Goal: Task Accomplishment & Management: Manage account settings

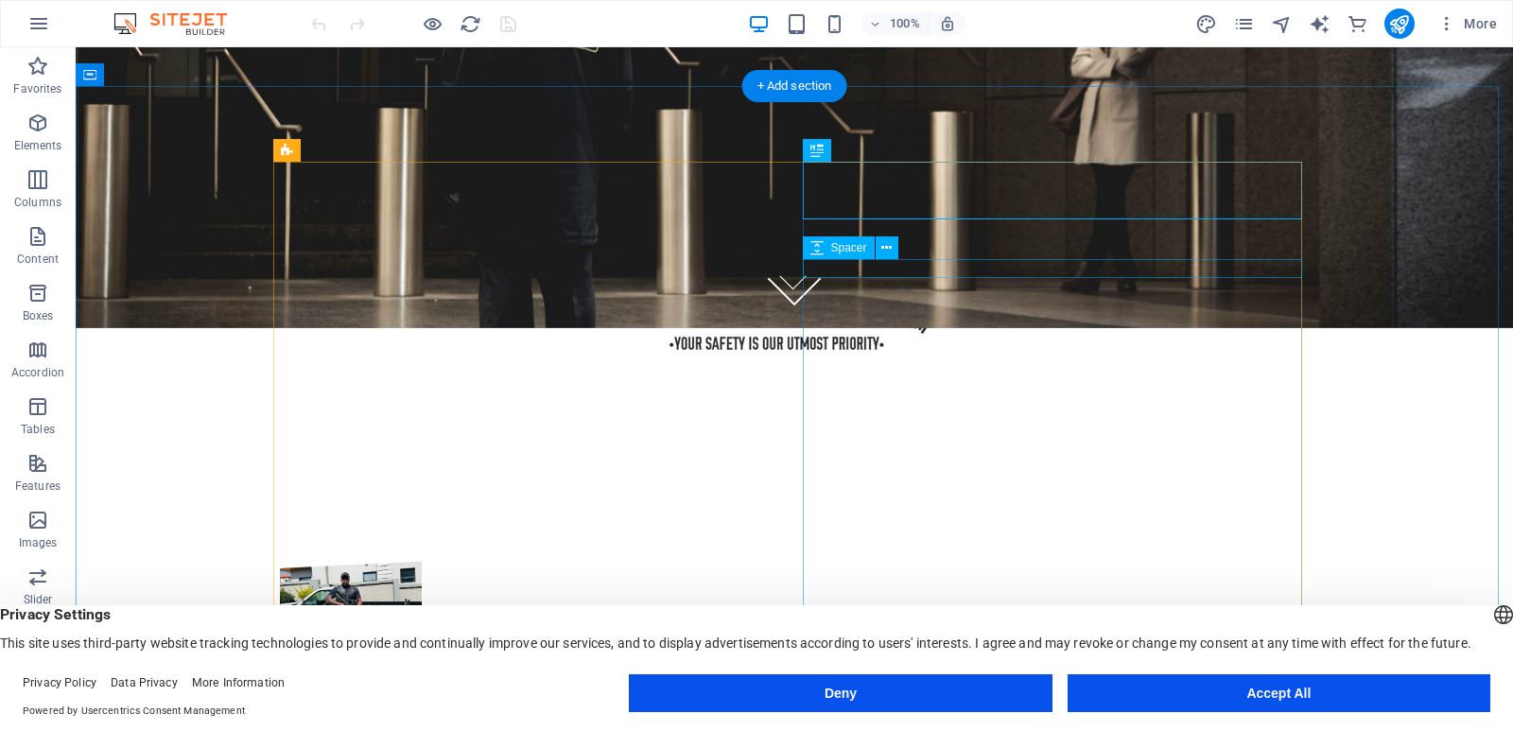
scroll to position [166, 0]
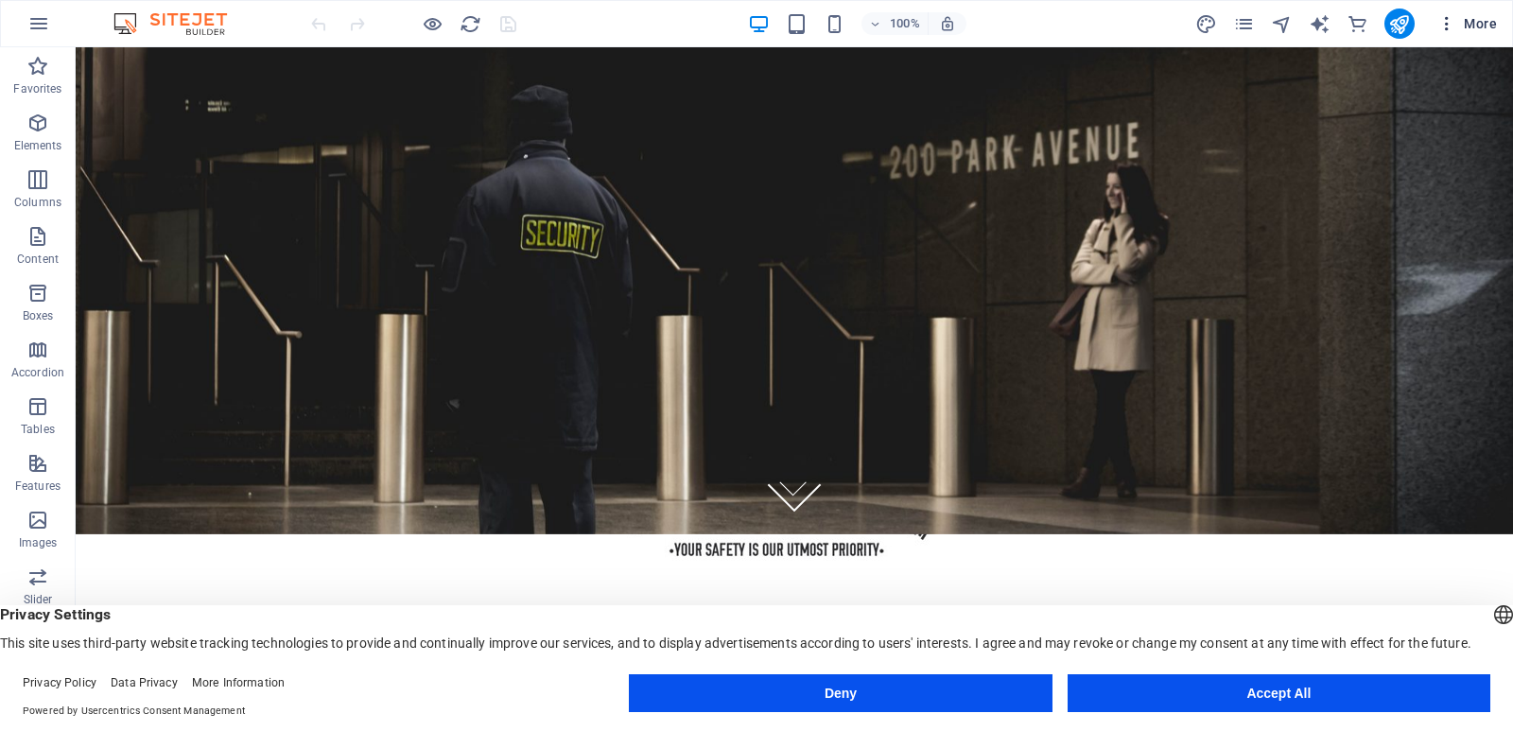
click at [1447, 19] on icon "button" at bounding box center [1446, 23] width 19 height 19
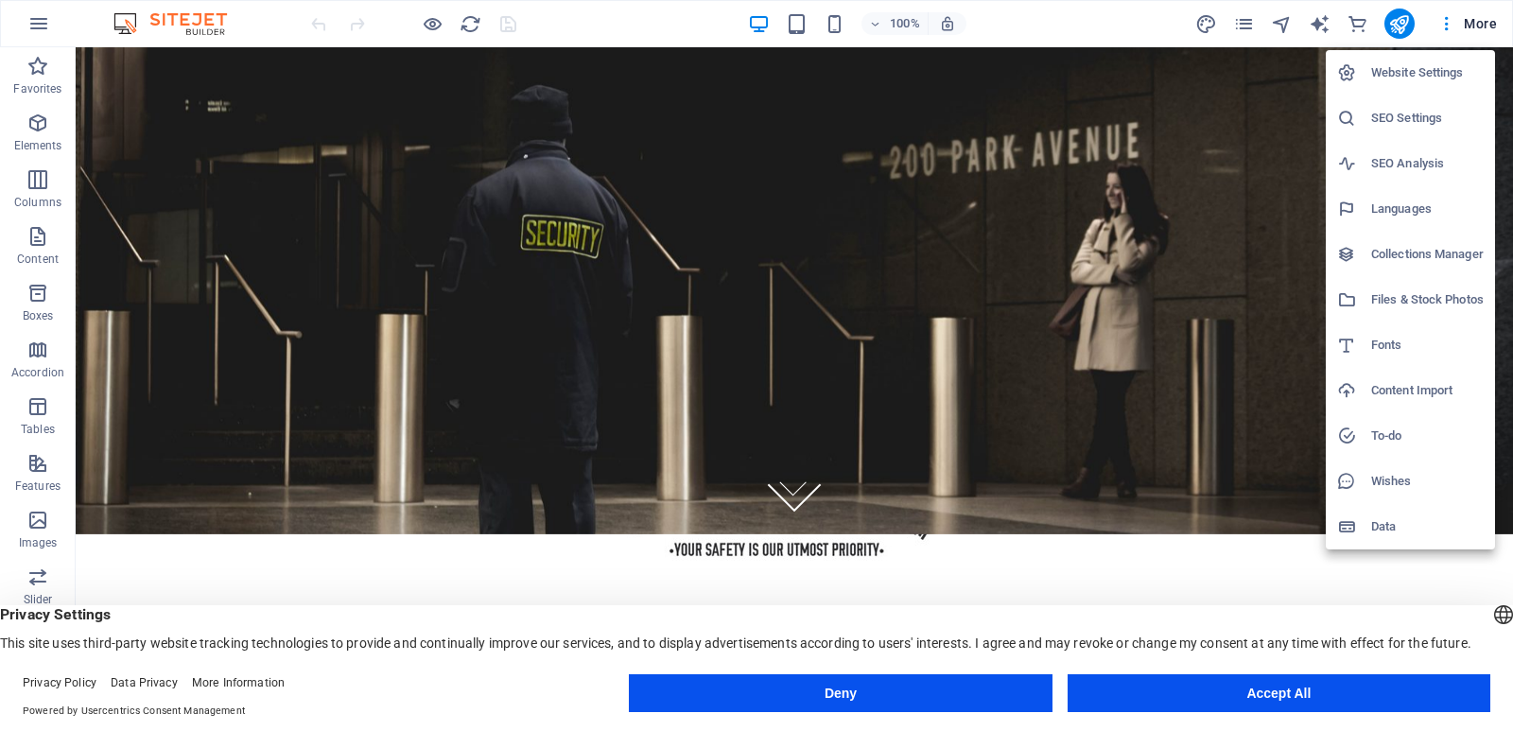
click at [1420, 112] on h6 "SEO Settings" at bounding box center [1427, 118] width 113 height 23
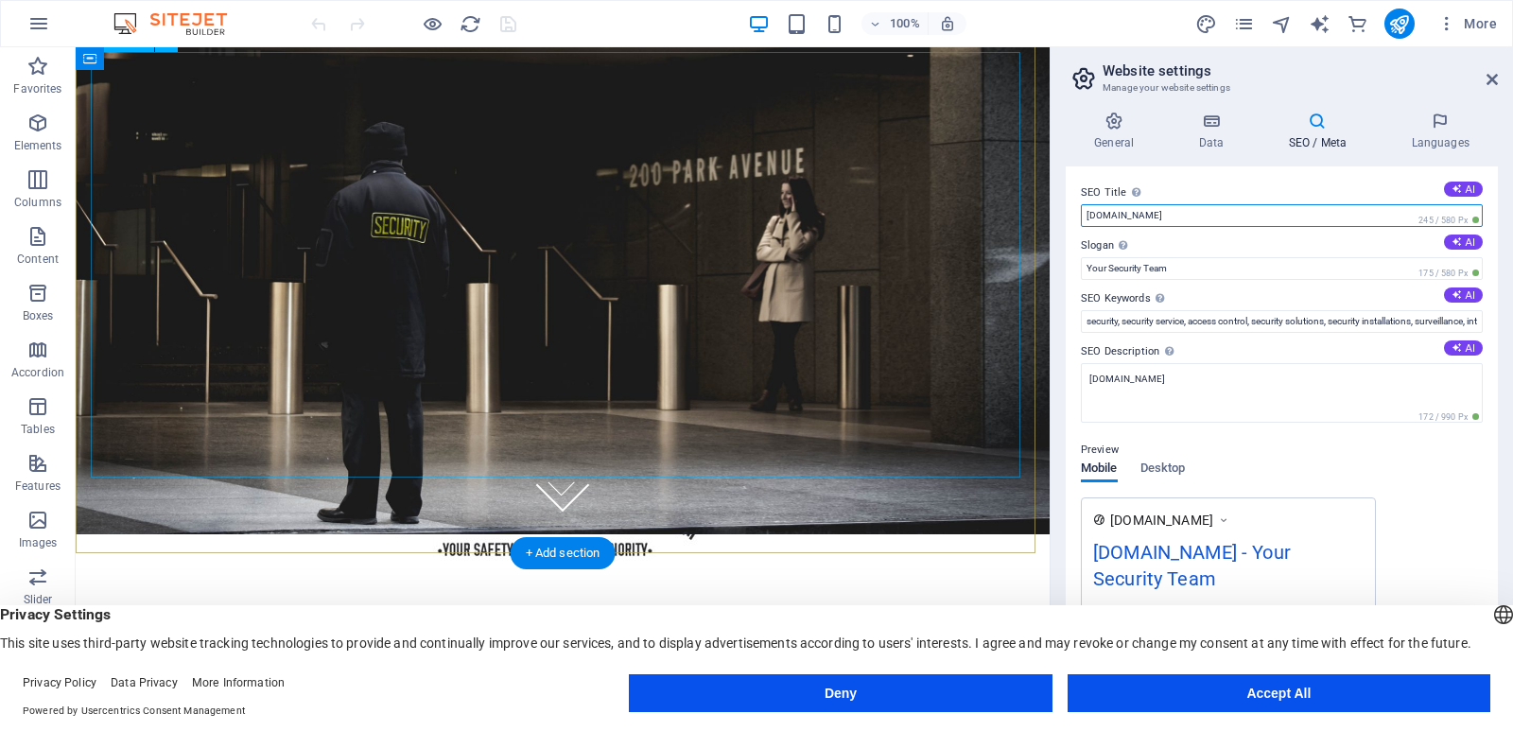
drag, startPoint x: 1301, startPoint y: 265, endPoint x: 972, endPoint y: 221, distance: 331.9
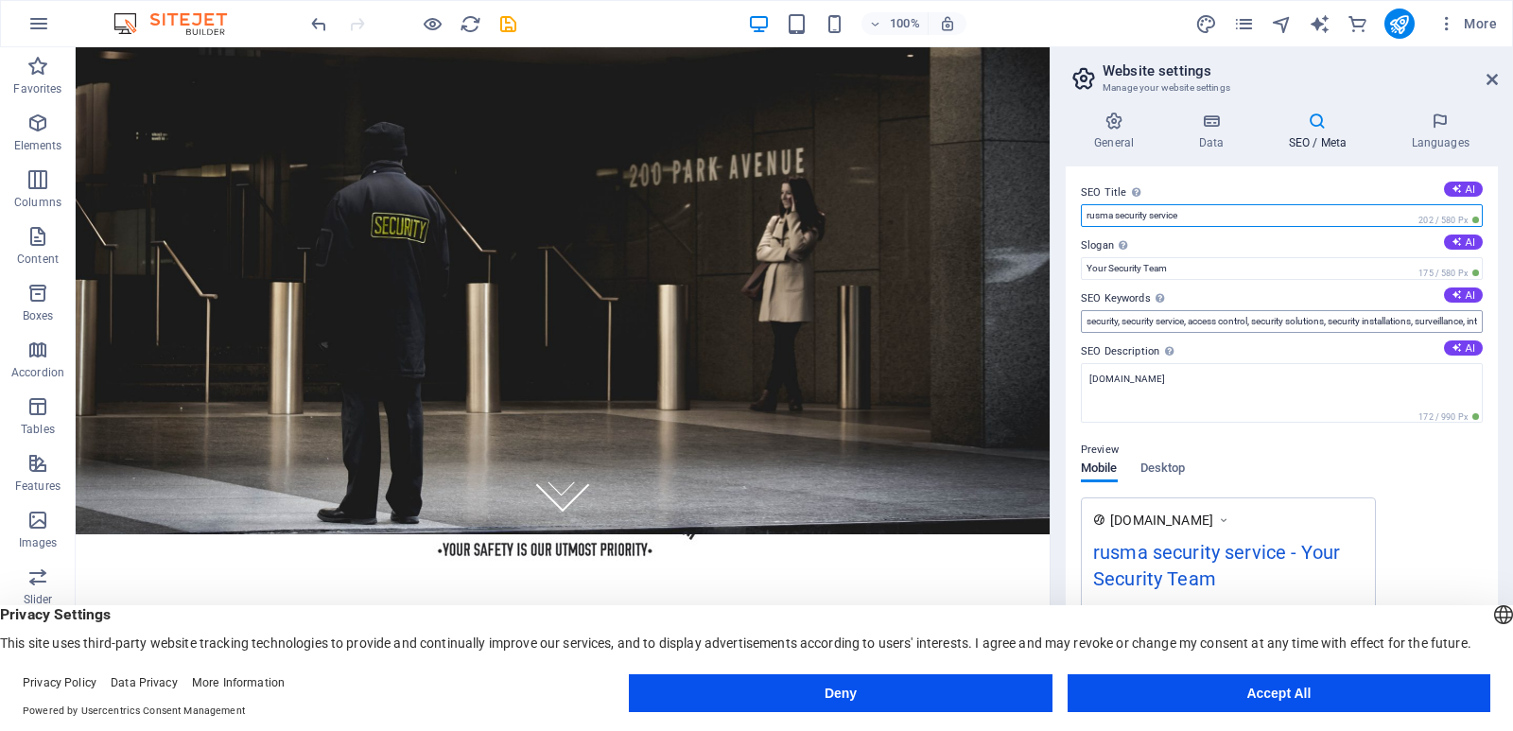
type input "rusma security service"
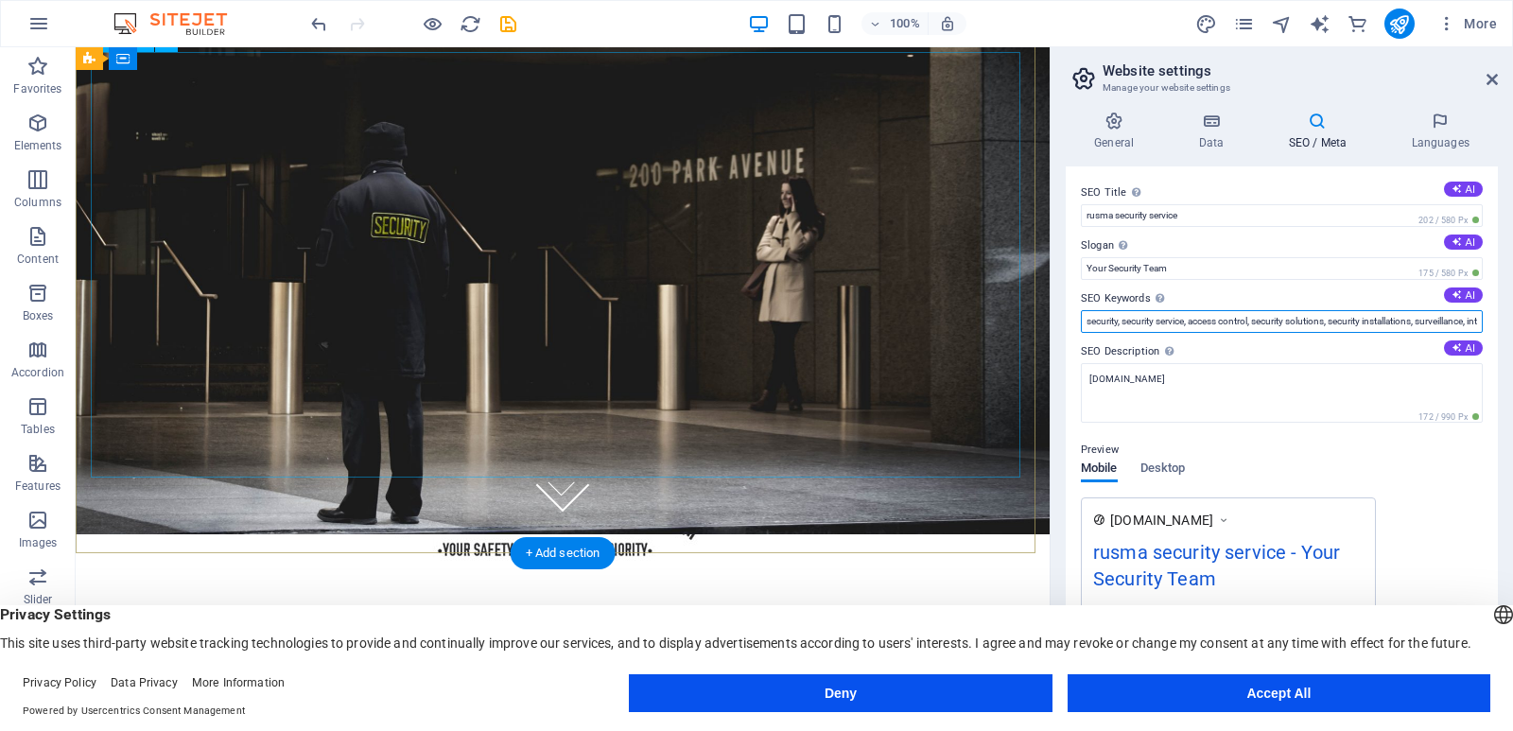
drag, startPoint x: 1172, startPoint y: 370, endPoint x: 953, endPoint y: 320, distance: 224.8
click at [1158, 325] on input "security, security service, access control, security solutions, security instal…" at bounding box center [1282, 321] width 402 height 23
click at [1089, 324] on input "security, security service, access control, security solutions, security instal…" at bounding box center [1282, 321] width 402 height 23
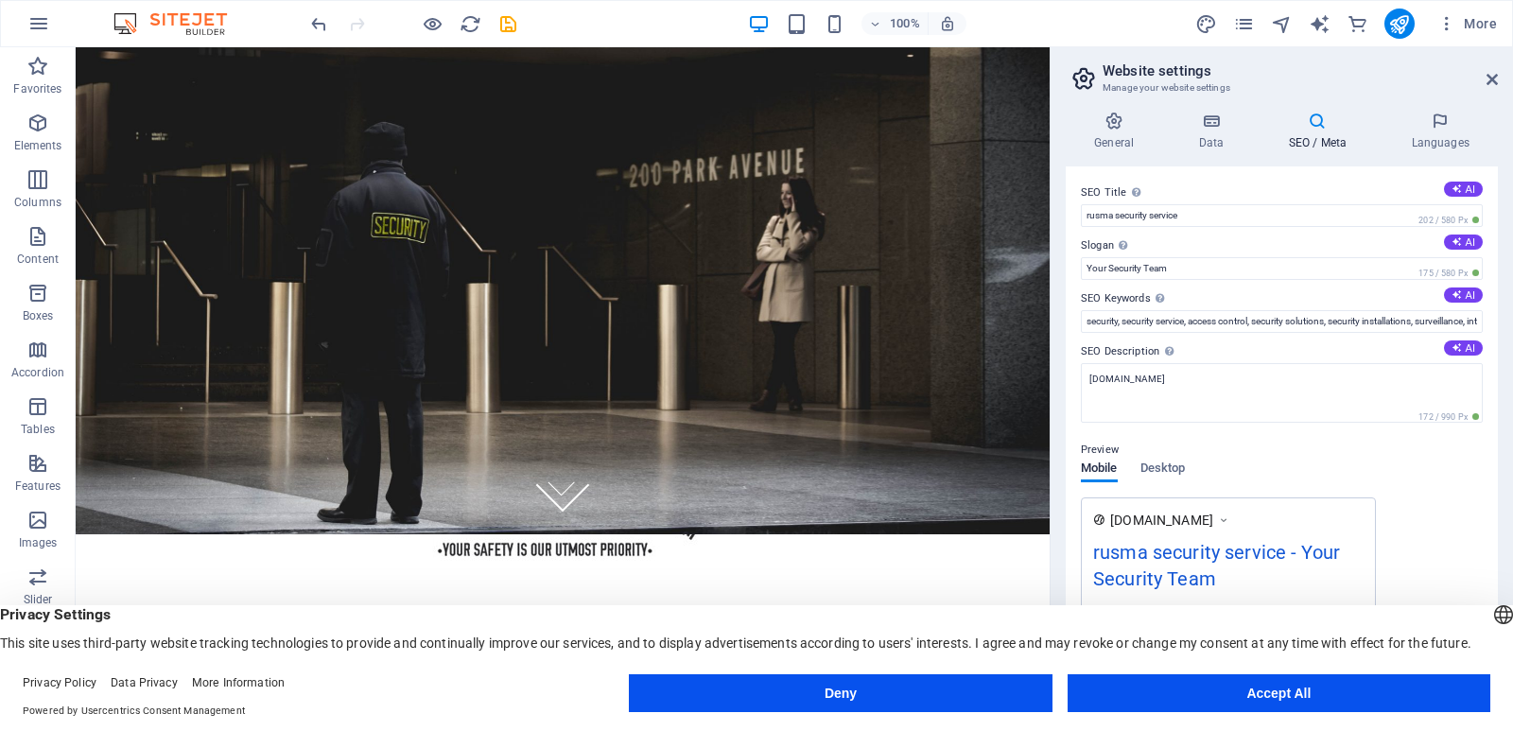
click at [1077, 326] on div "SEO Title The title of your website - make it something that stands out in sear…" at bounding box center [1281, 425] width 432 height 519
click at [1082, 320] on input "security, security service, access control, security solutions, security instal…" at bounding box center [1282, 321] width 402 height 23
drag, startPoint x: 1183, startPoint y: 324, endPoint x: 1151, endPoint y: 326, distance: 31.3
click at [1151, 326] on input "rusma security security, security service, access control, security solutions, …" at bounding box center [1282, 321] width 402 height 23
drag, startPoint x: 1380, startPoint y: 324, endPoint x: 1512, endPoint y: 324, distance: 131.4
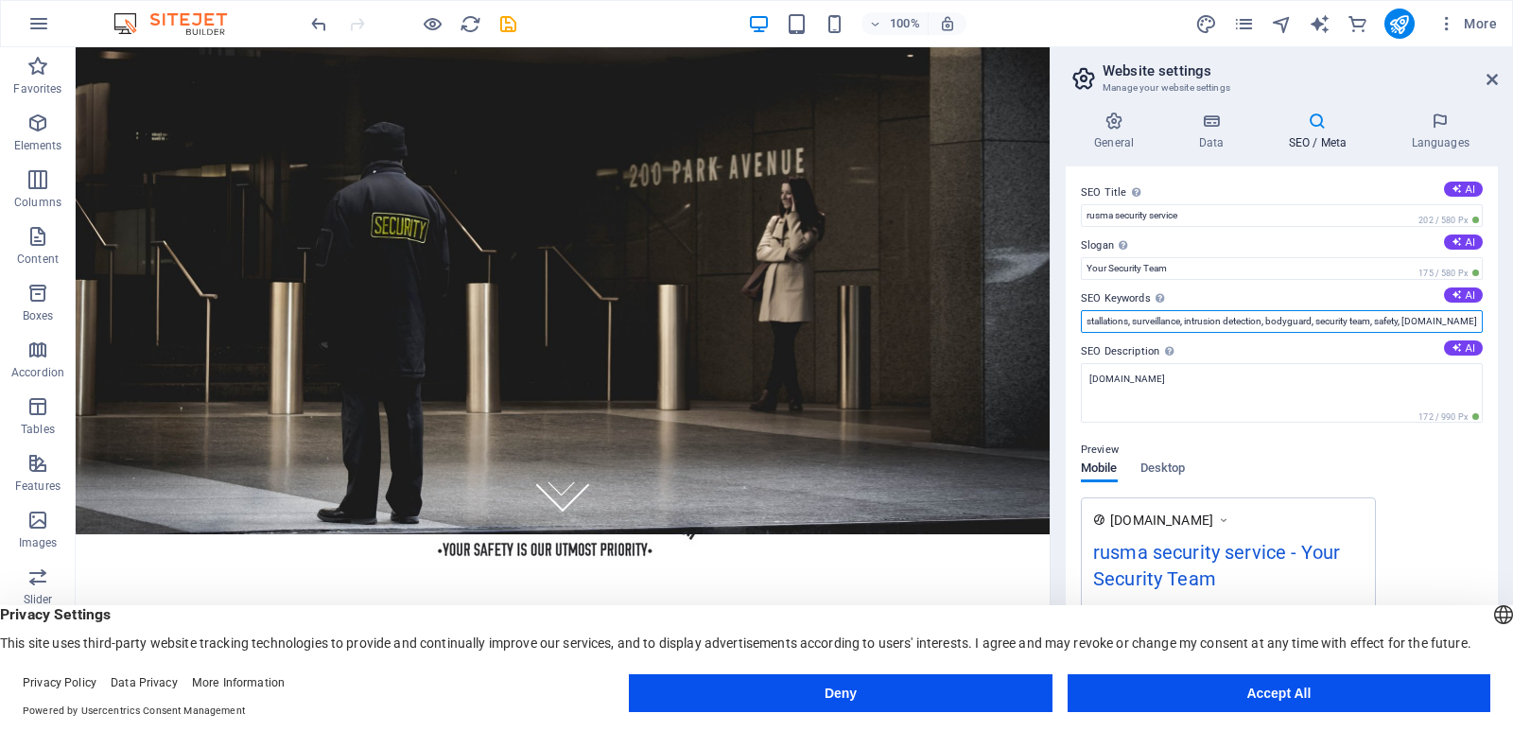
click at [1512, 324] on div "General Data SEO / Meta Languages Website name [DOMAIN_NAME] Logo Drag files he…" at bounding box center [1281, 398] width 462 height 604
click at [1394, 324] on input "rusma security service, security service, access control, security solutions, s…" at bounding box center [1282, 321] width 402 height 23
drag, startPoint x: 1401, startPoint y: 324, endPoint x: 1512, endPoint y: 338, distance: 111.5
click at [1512, 338] on div "General Data SEO / Meta Languages Website name [DOMAIN_NAME] Logo Drag files he…" at bounding box center [1281, 398] width 462 height 604
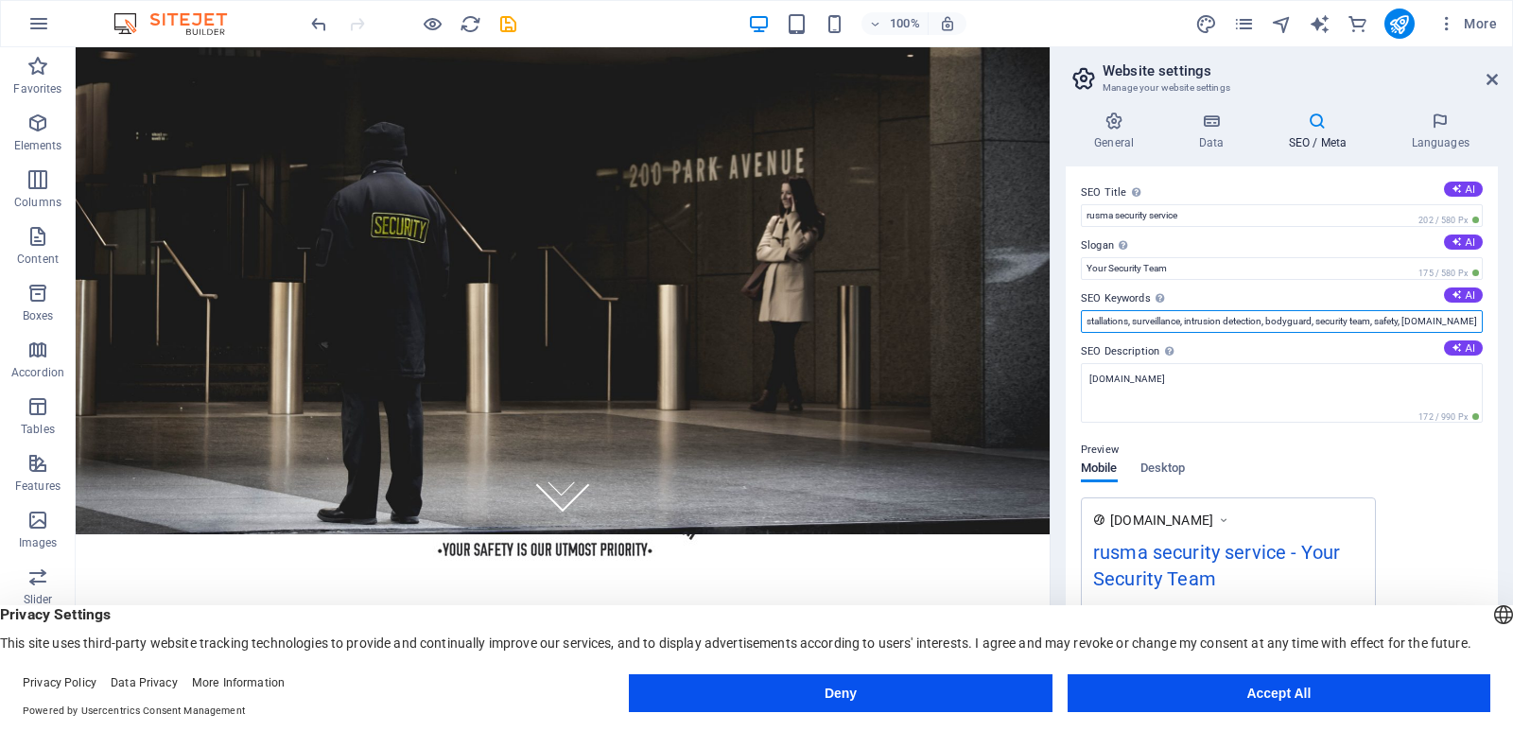
click at [1374, 324] on input "rusma security service, security service, access control, security solutions, s…" at bounding box center [1282, 321] width 402 height 23
drag, startPoint x: 1315, startPoint y: 372, endPoint x: 813, endPoint y: 323, distance: 504.3
click at [1109, 336] on div "SEO Title The title of your website - make it something that stands out in sear…" at bounding box center [1281, 425] width 432 height 519
click at [1314, 324] on input "rusma security service, security service, access control, security solutions, s…" at bounding box center [1282, 321] width 402 height 23
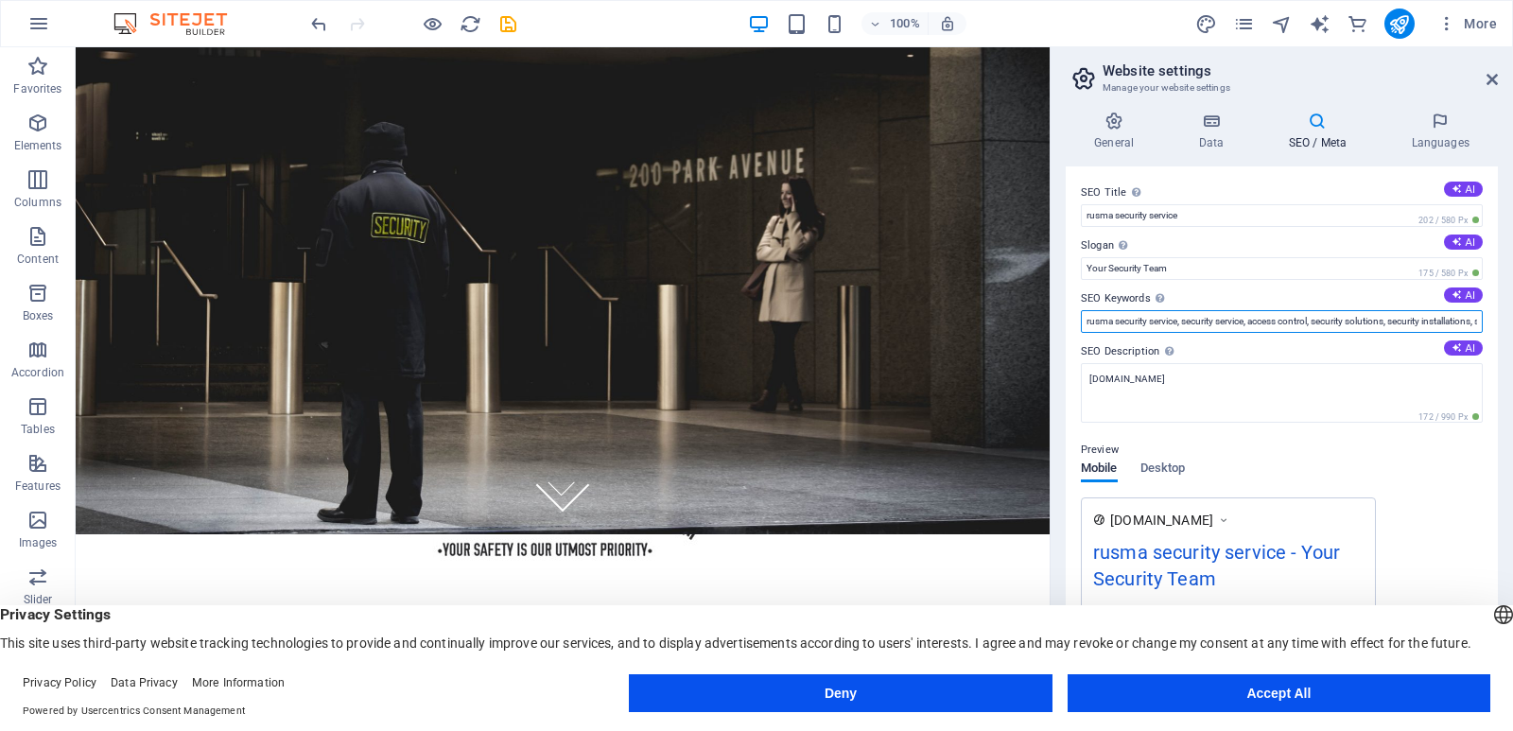
click at [1395, 325] on input "rusma security service, security service, access control, security solutions, s…" at bounding box center [1282, 321] width 402 height 23
click at [1145, 331] on input "rusma security service, security service, access control, rusma security, secur…" at bounding box center [1282, 321] width 402 height 23
type input "rusma security service, security service, access control, rusma security, secur…"
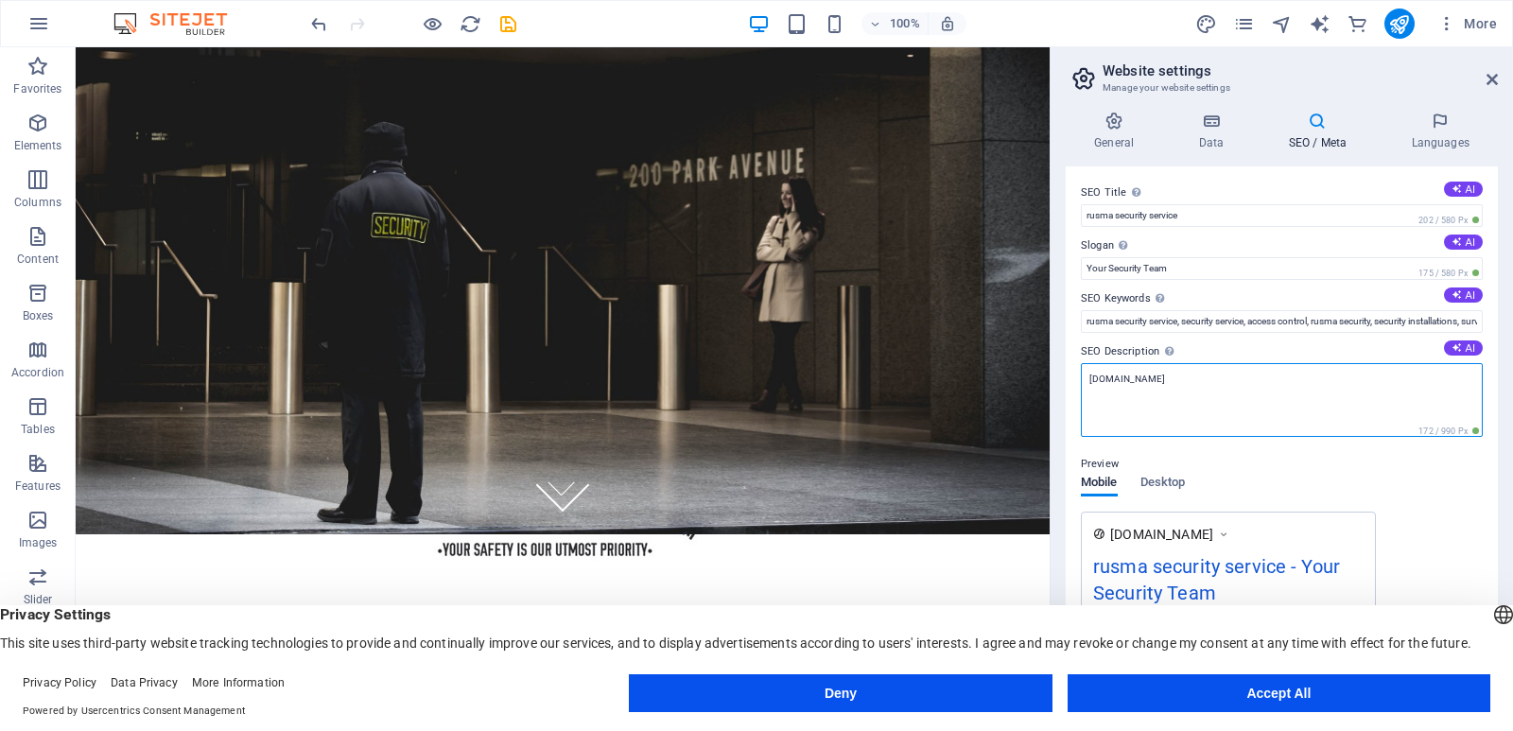
drag, startPoint x: 1238, startPoint y: 435, endPoint x: 784, endPoint y: 372, distance: 458.2
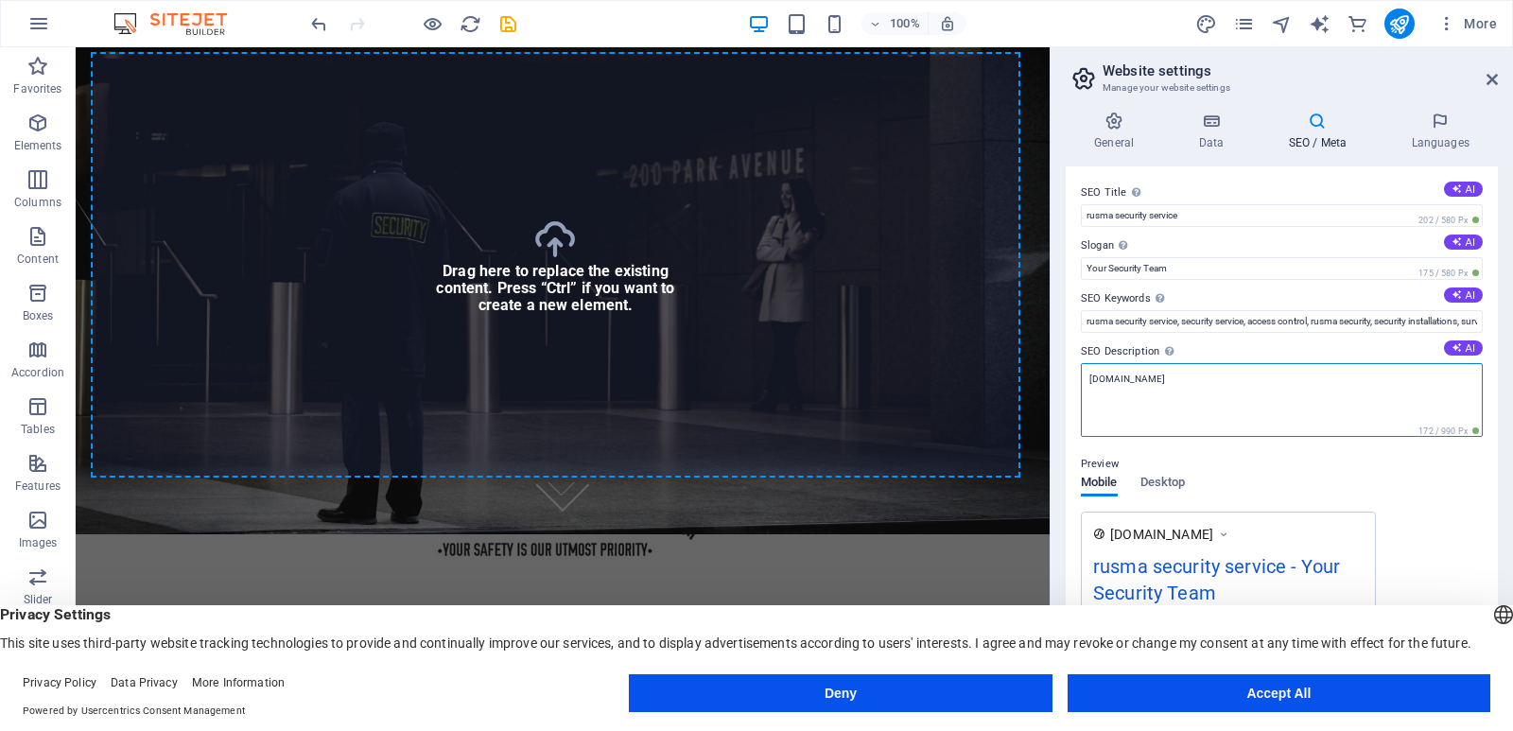
click at [1132, 389] on textarea "[DOMAIN_NAME]" at bounding box center [1282, 400] width 402 height 74
paste textarea "rusma security service, security service, access control, rusma security, secur…"
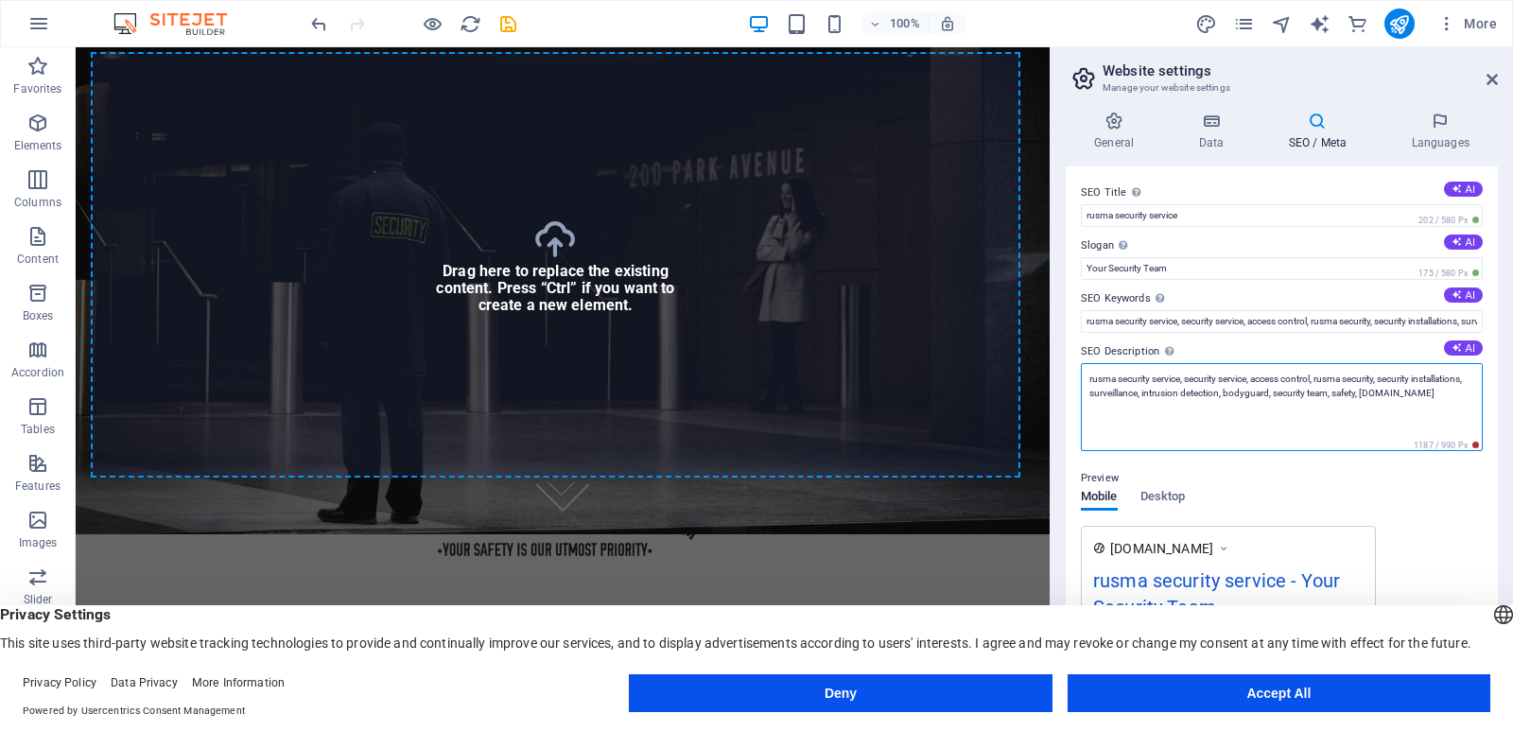
click at [1197, 391] on textarea "rusma security service, security service, access control, rusma security, secur…" at bounding box center [1282, 407] width 402 height 88
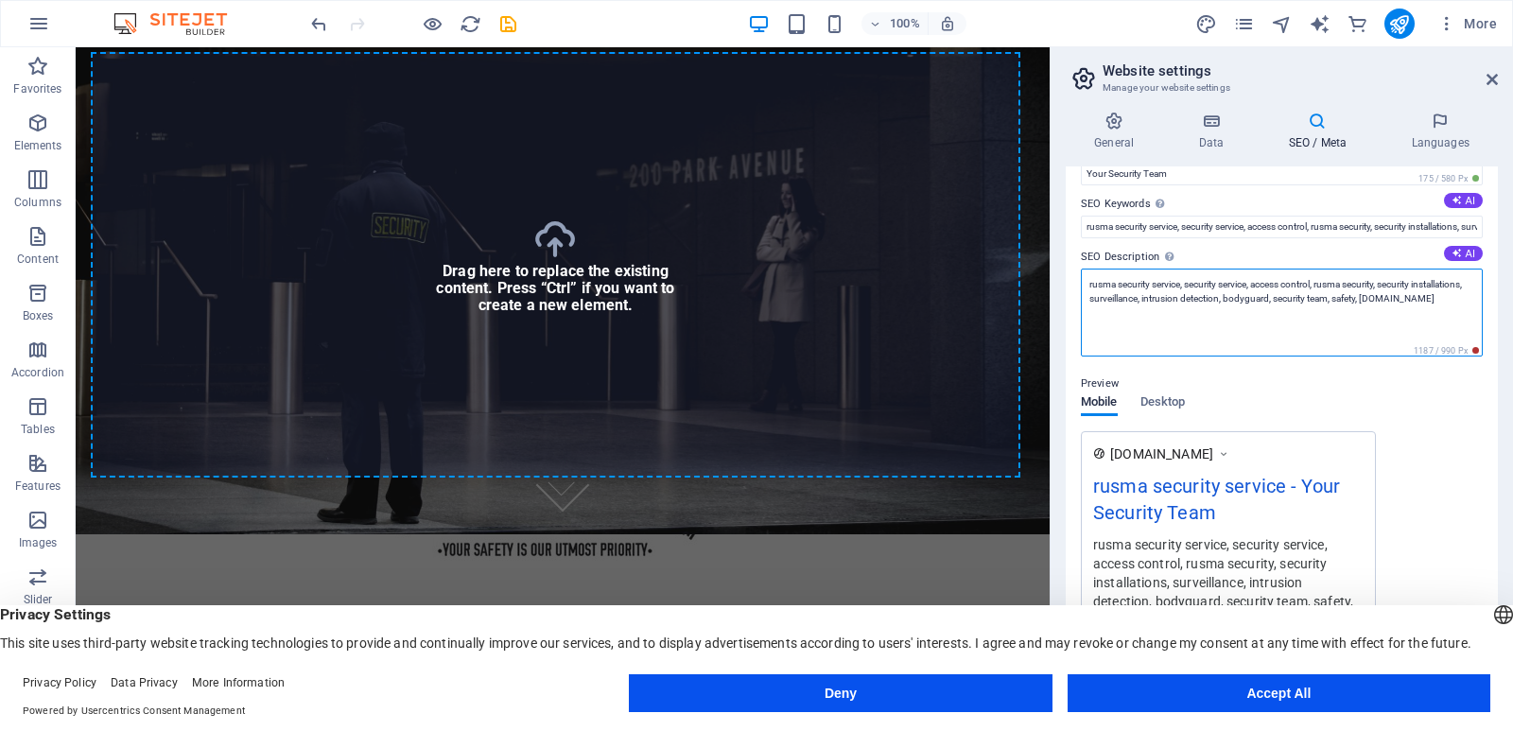
scroll to position [189, 0]
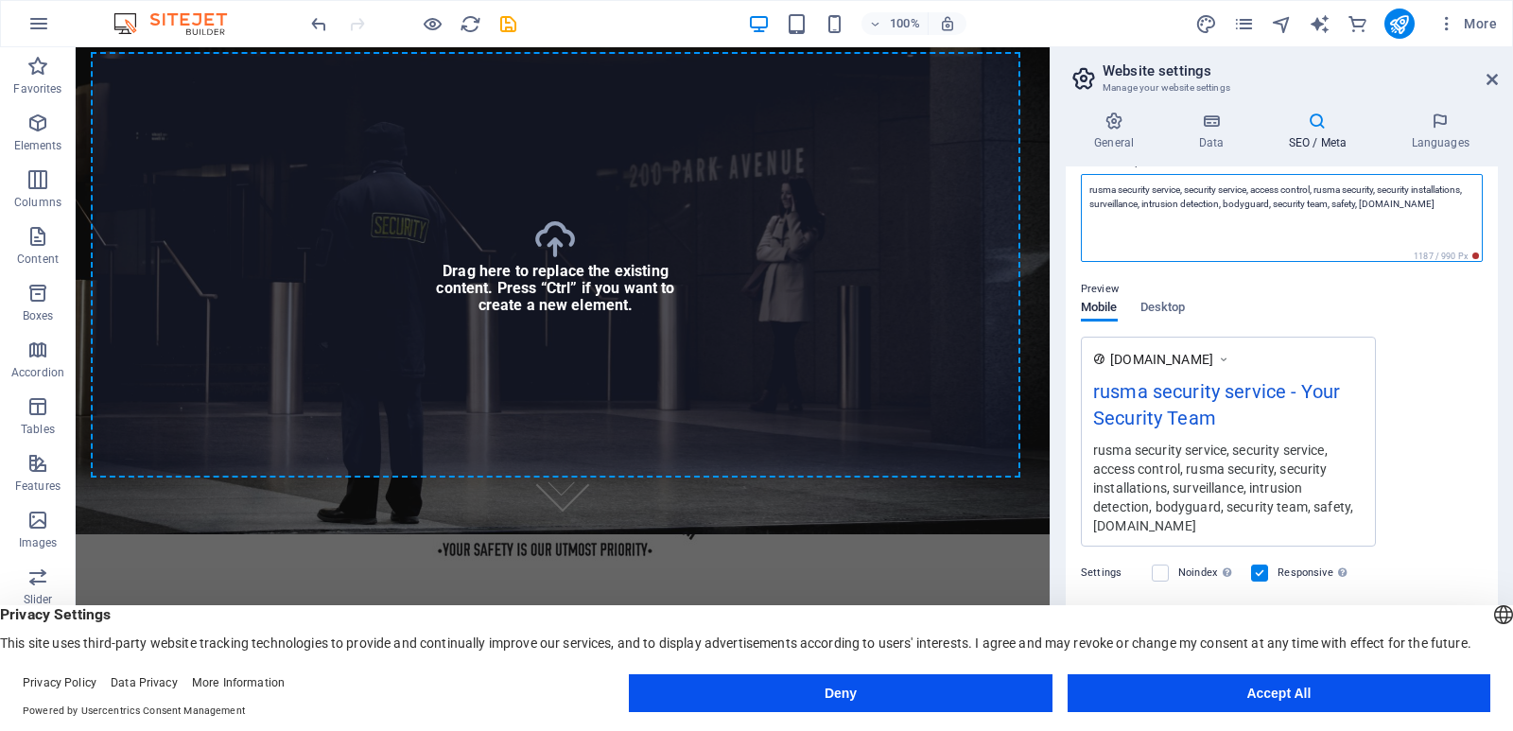
drag, startPoint x: 1319, startPoint y: 192, endPoint x: 1261, endPoint y: 193, distance: 57.7
click at [1261, 193] on textarea "rusma security service, security service, access control, rusma security, secur…" at bounding box center [1282, 218] width 402 height 88
click at [1335, 204] on textarea "rusma security service, security service, a, rusma security, security installat…" at bounding box center [1282, 218] width 402 height 88
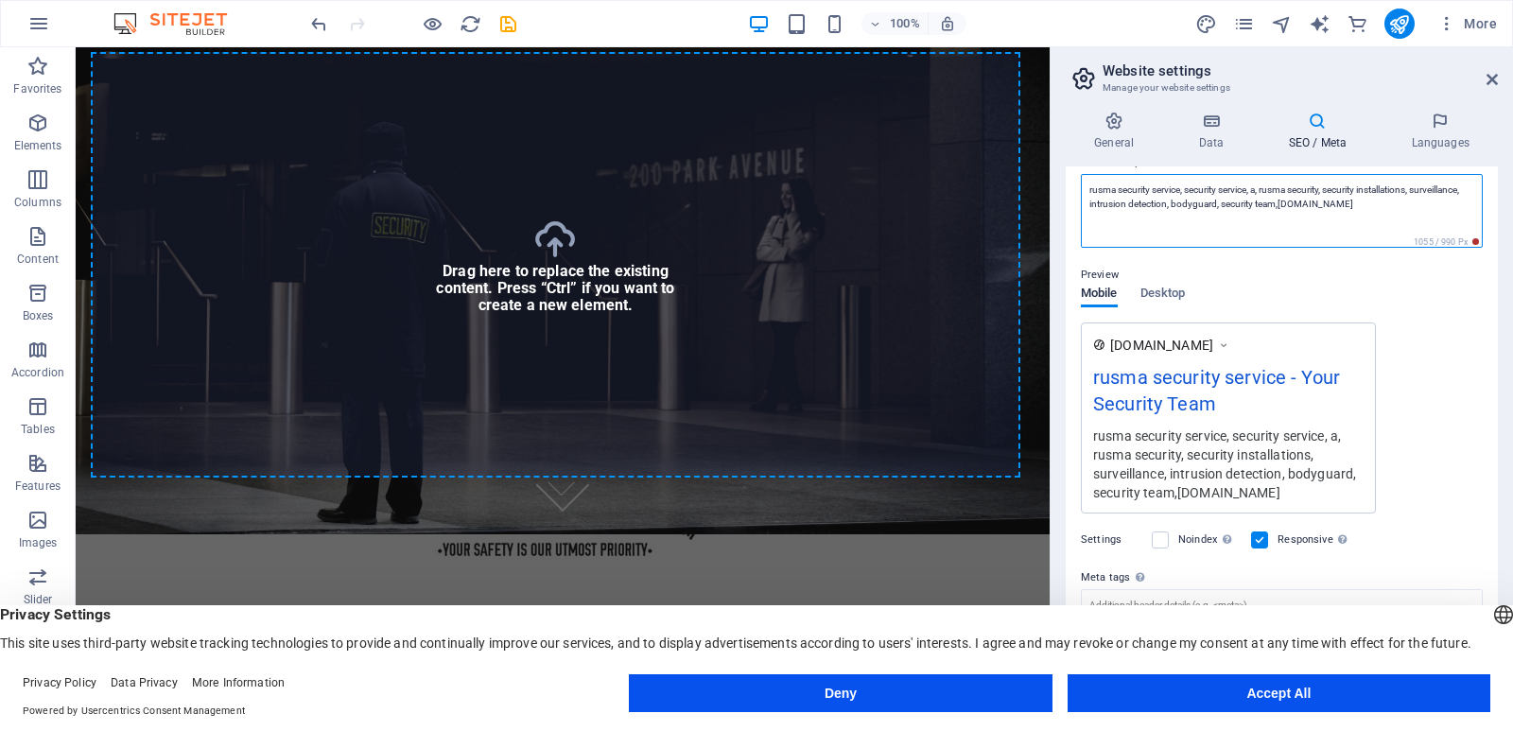
drag, startPoint x: 1221, startPoint y: 201, endPoint x: 1150, endPoint y: 198, distance: 71.9
click at [1150, 198] on textarea "rusma security service, security service, a, rusma security, security installat…" at bounding box center [1282, 211] width 402 height 74
click at [1261, 192] on textarea "rusma security service, security service, a, rusma security, security installat…" at bounding box center [1282, 211] width 402 height 74
click at [1266, 192] on textarea "rusma security service, security service, a, rusma security, security installat…" at bounding box center [1282, 211] width 402 height 74
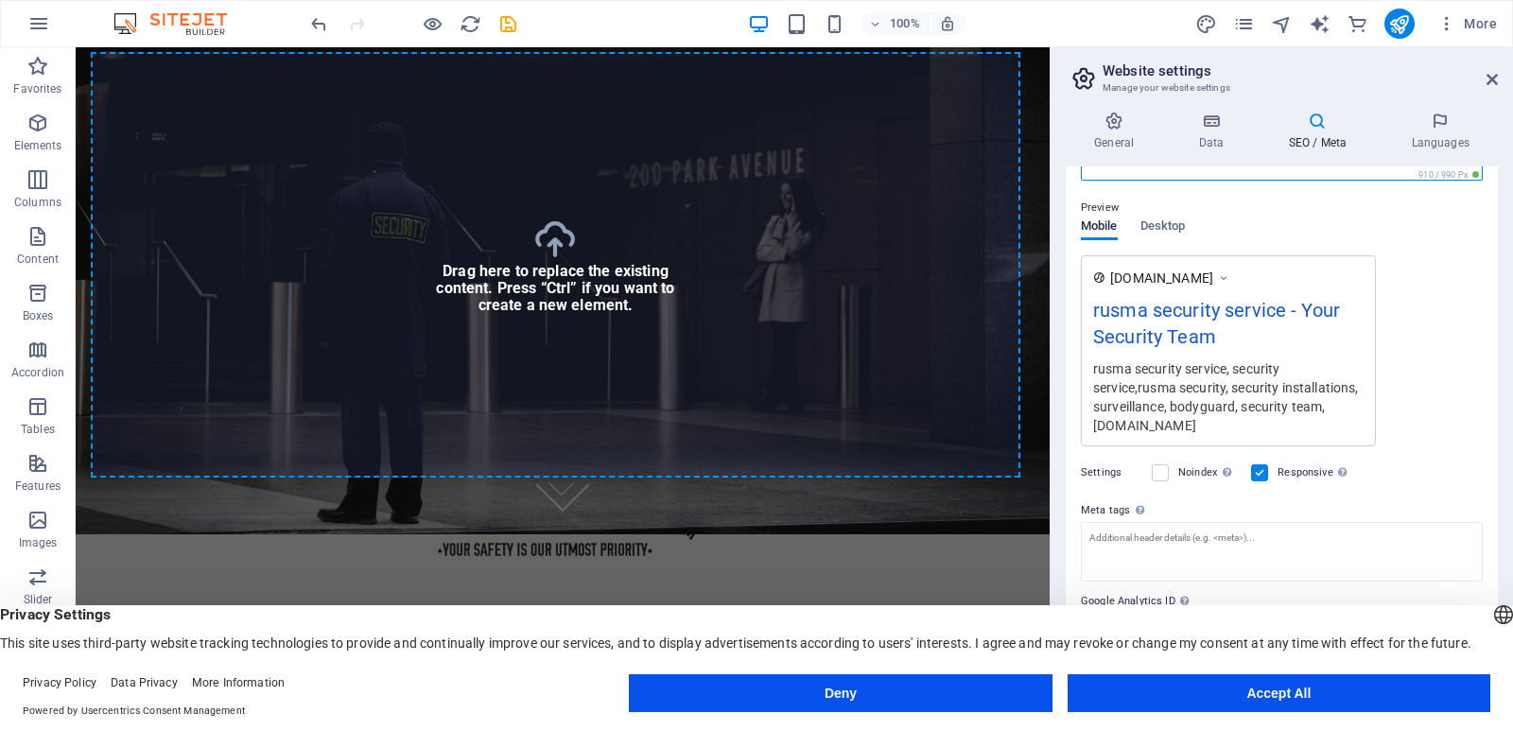
scroll to position [274, 0]
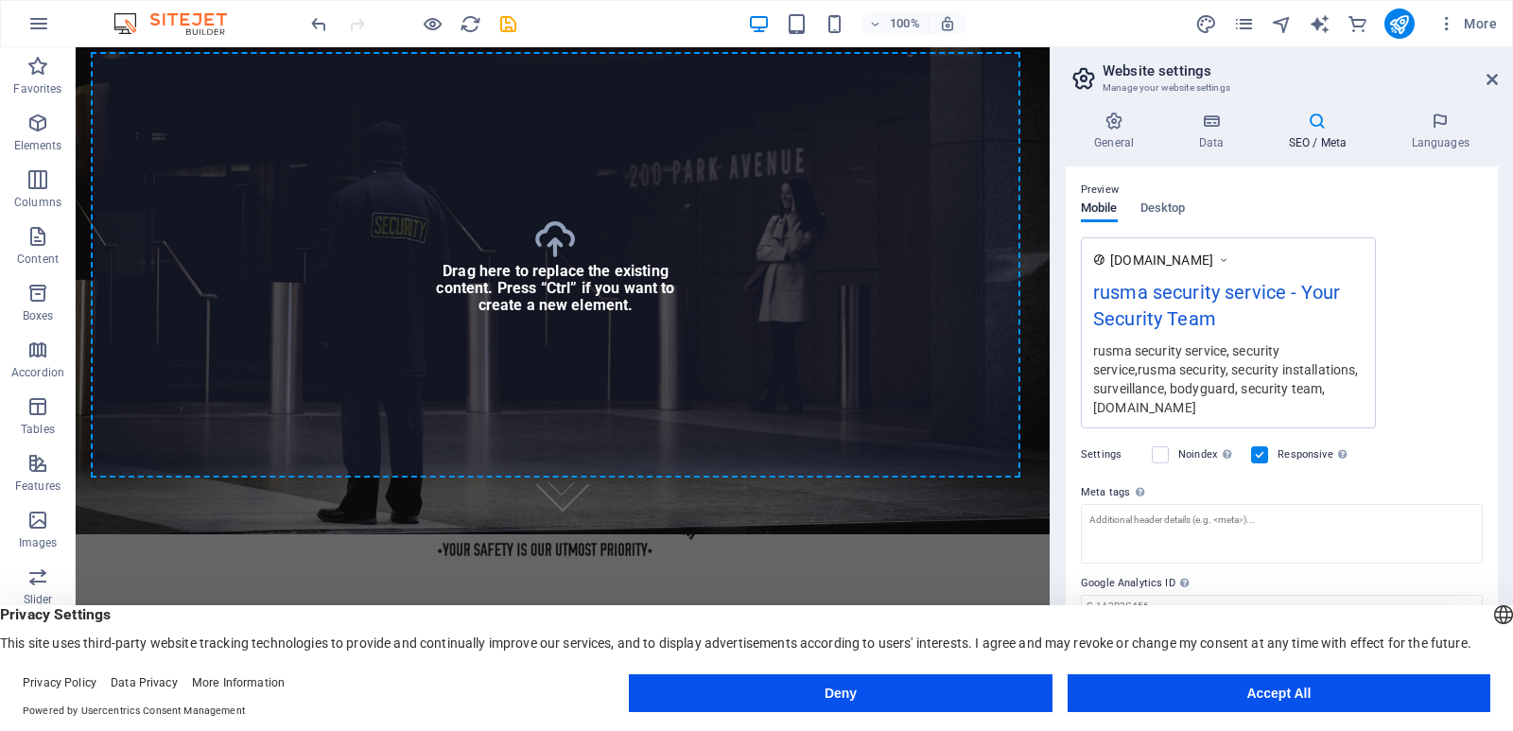
type textarea "rusma security service, security service,rusma security, security installations…"
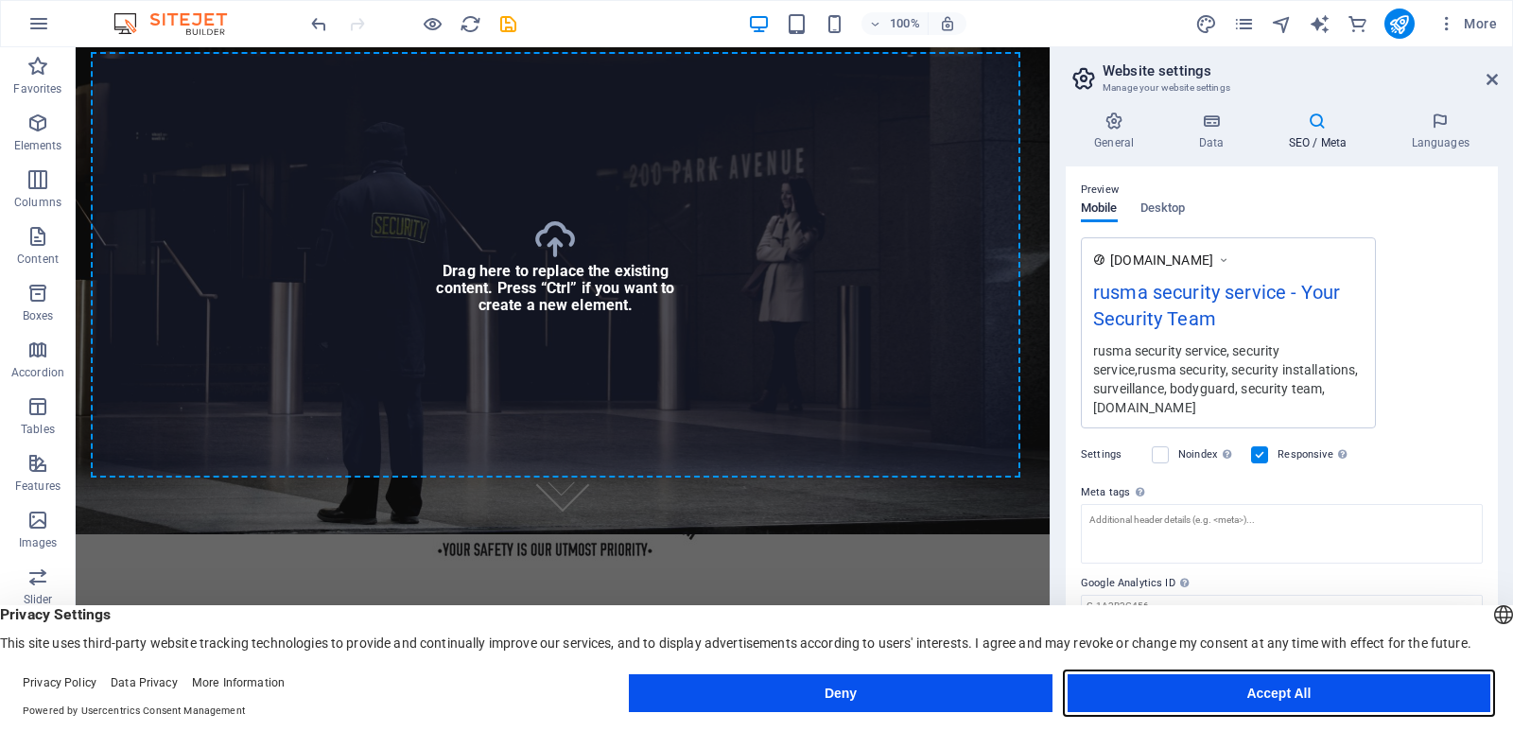
click at [1278, 708] on button "Accept All" at bounding box center [1278, 693] width 423 height 38
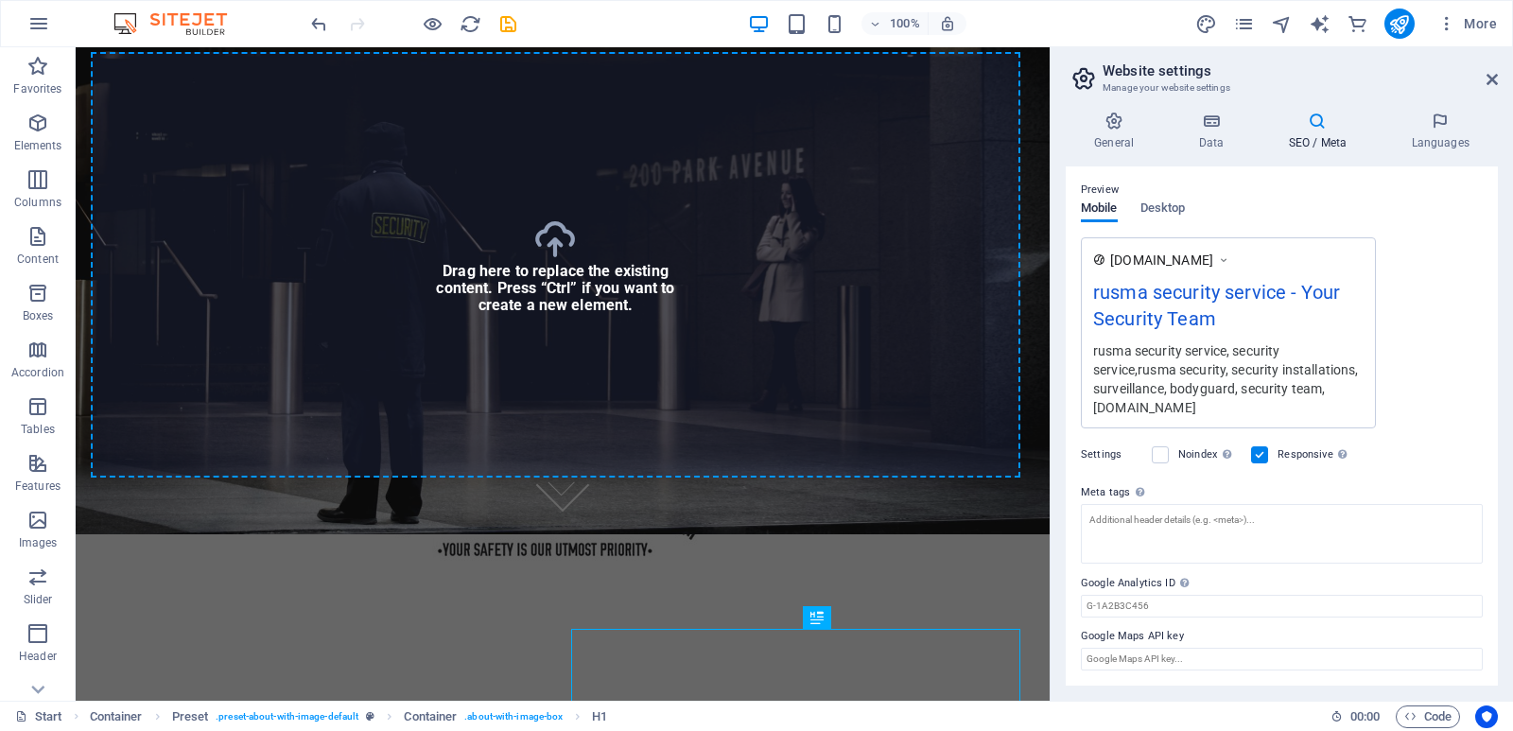
scroll to position [0, 0]
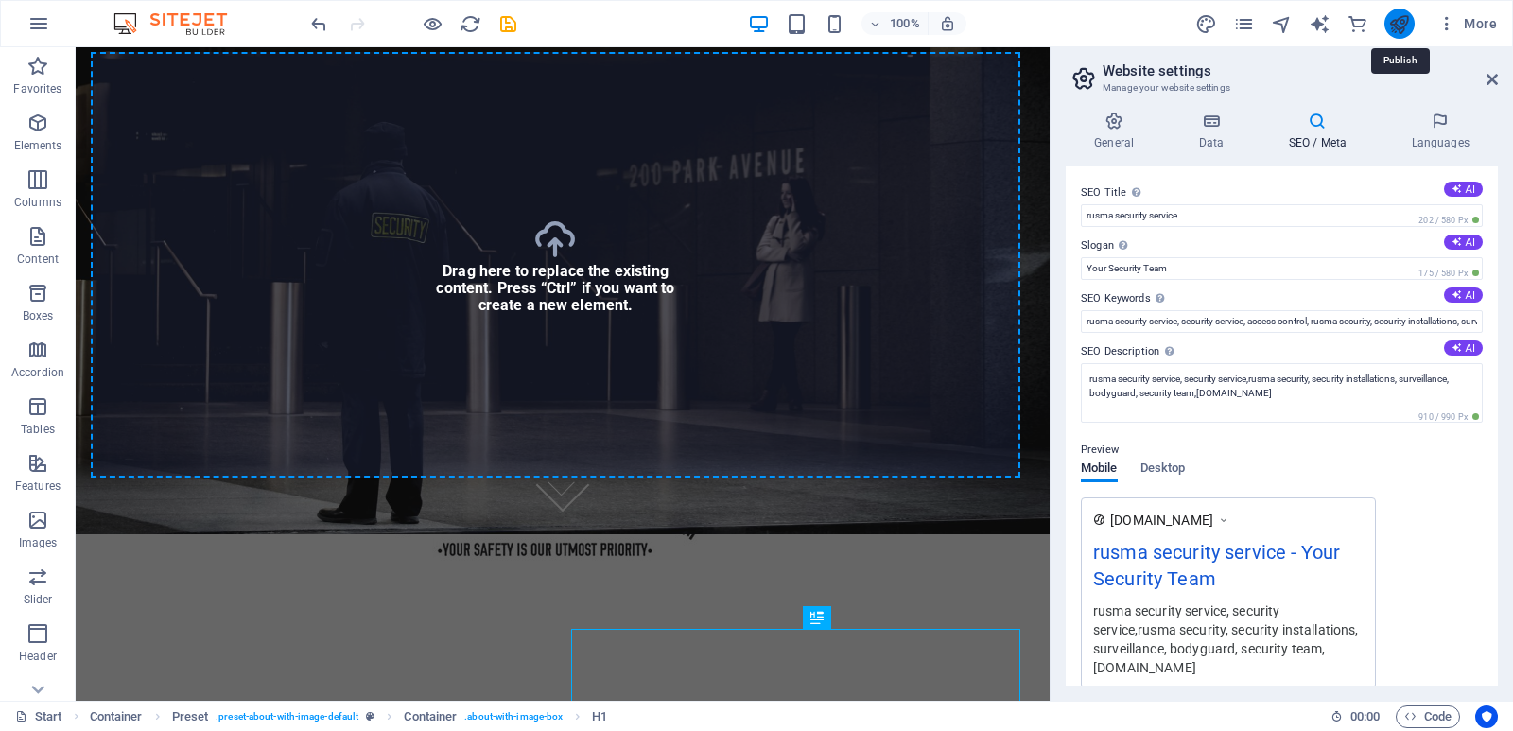
click at [1405, 21] on icon "publish" at bounding box center [1399, 24] width 22 height 22
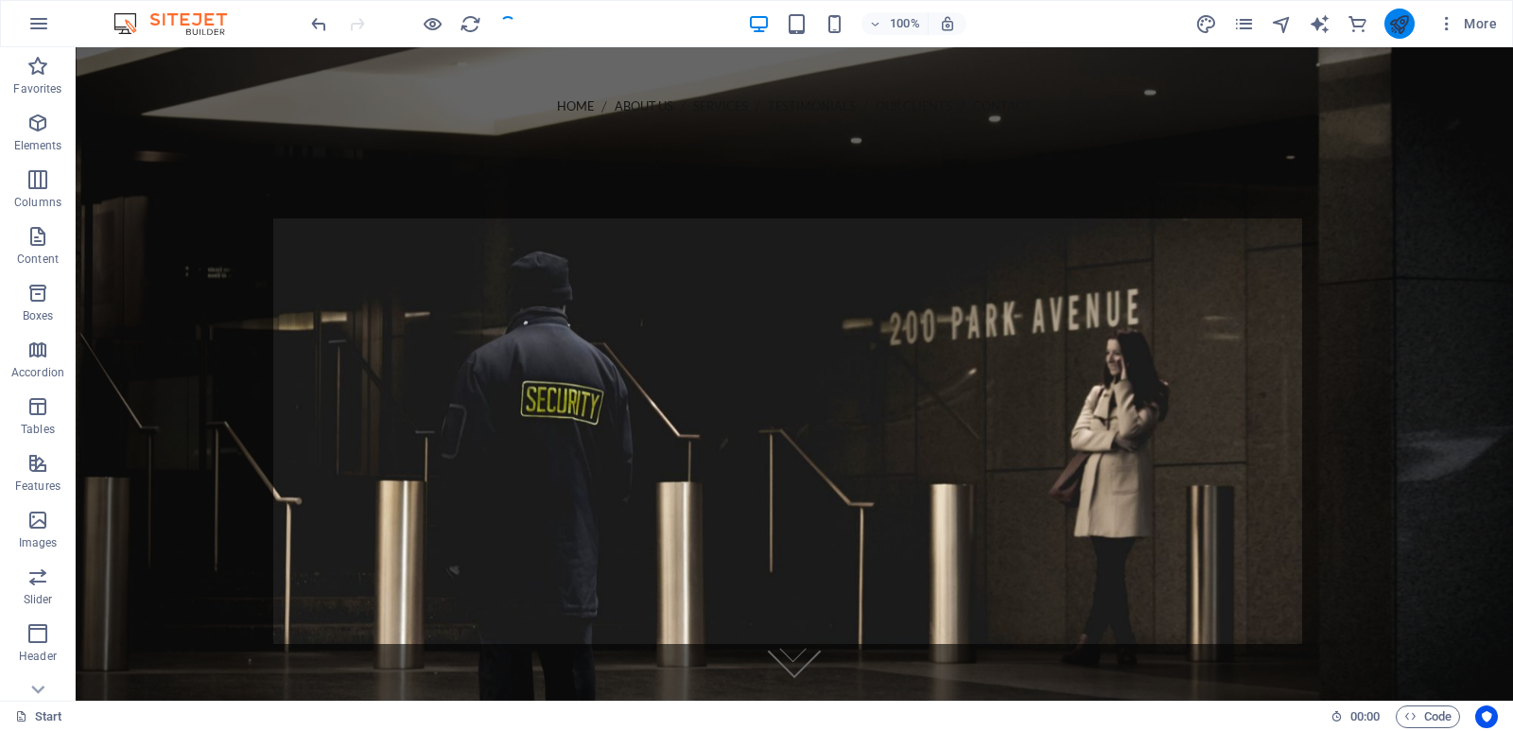
click at [1404, 10] on button "publish" at bounding box center [1399, 24] width 30 height 30
